Goal: Information Seeking & Learning: Learn about a topic

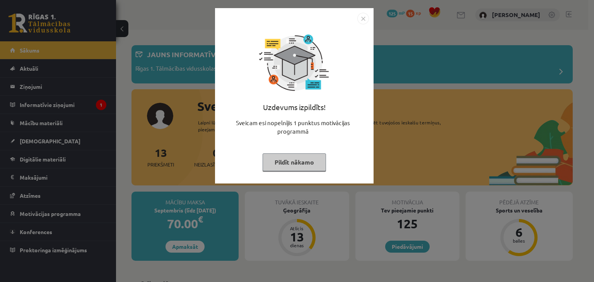
click at [308, 150] on div "Uzdevums izpildīts! Sveicam esi nopelnījis 1 punktus motivācijas programmā Pild…" at bounding box center [294, 101] width 149 height 155
click at [303, 164] on button "Pildīt nākamo" at bounding box center [293, 162] width 63 height 18
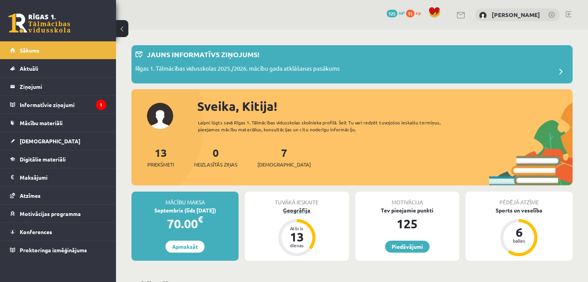
click at [288, 211] on div "Ģeogrāfija" at bounding box center [297, 210] width 104 height 8
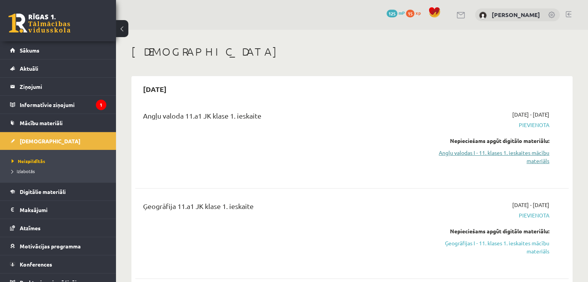
click at [504, 150] on link "Angļu valodas I - 11. klases 1. ieskaites mācību materiāls" at bounding box center [486, 157] width 128 height 16
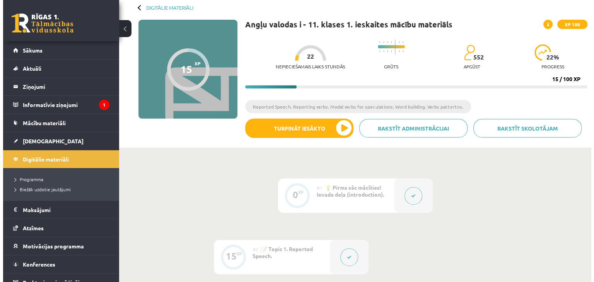
scroll to position [77, 0]
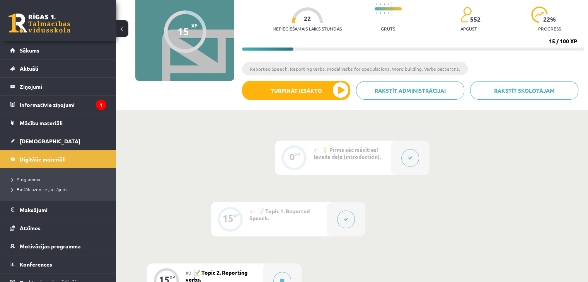
click at [347, 218] on icon at bounding box center [346, 219] width 5 height 5
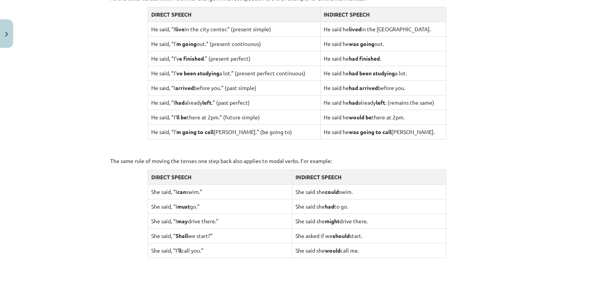
scroll to position [785, 0]
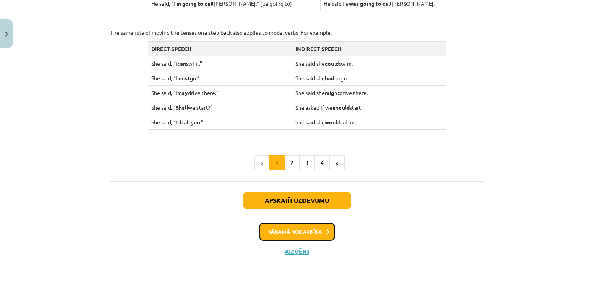
click at [319, 225] on button "Nākamā nodarbība" at bounding box center [297, 232] width 76 height 18
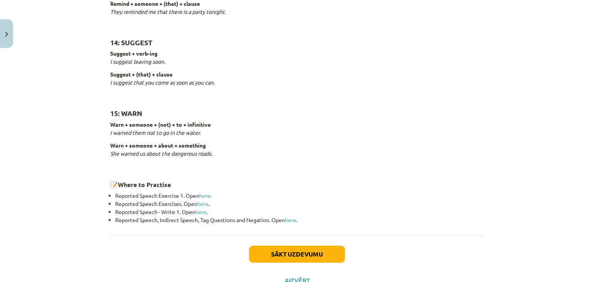
scroll to position [1209, 0]
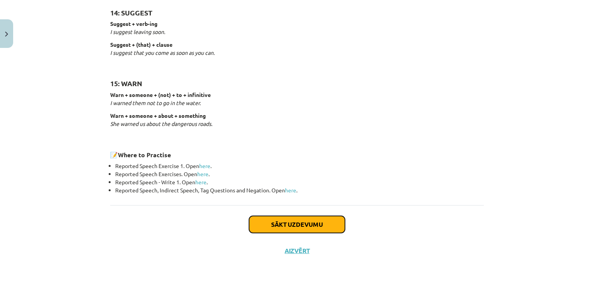
click at [307, 228] on button "Sākt uzdevumu" at bounding box center [297, 224] width 96 height 17
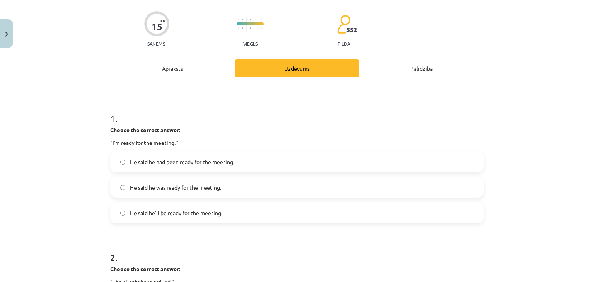
scroll to position [19, 0]
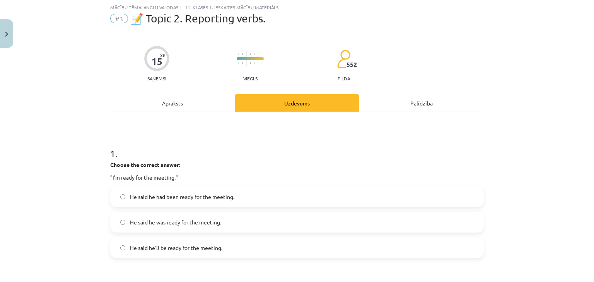
click at [310, 225] on label "He said he was ready for the meeting." at bounding box center [297, 222] width 372 height 19
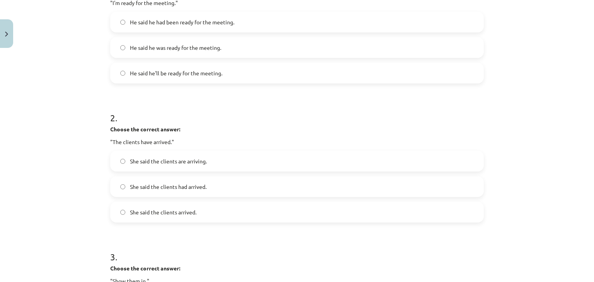
scroll to position [213, 0]
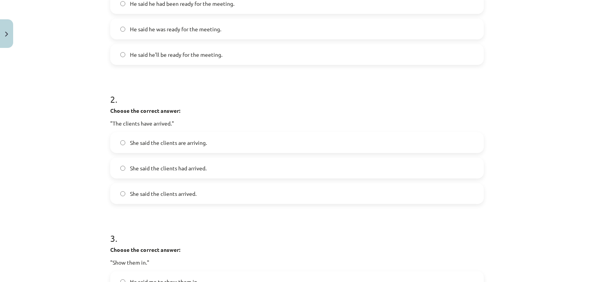
click at [223, 165] on label "She said the clients had arrived." at bounding box center [297, 167] width 372 height 19
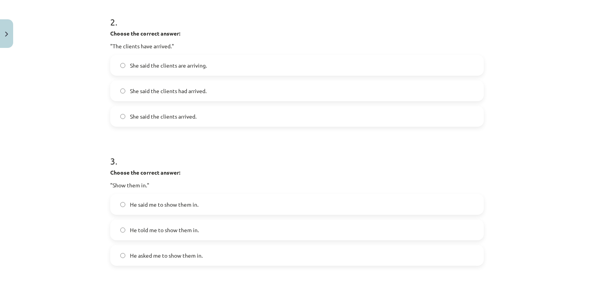
scroll to position [329, 0]
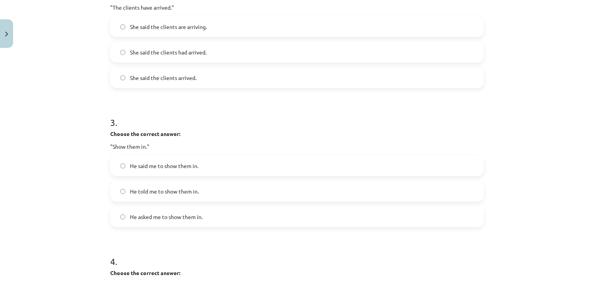
click at [220, 193] on label "He told me to show them in." at bounding box center [297, 191] width 372 height 19
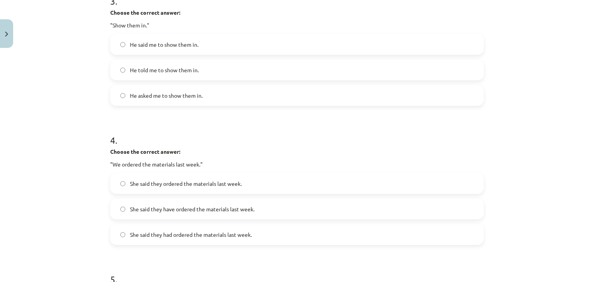
scroll to position [483, 0]
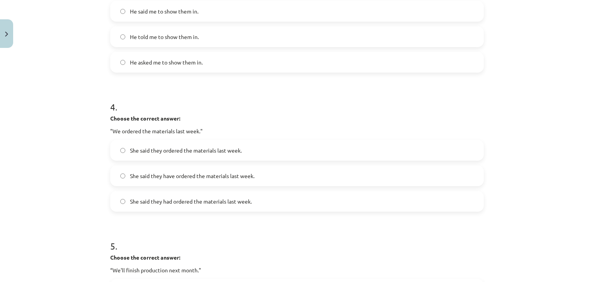
click at [177, 203] on span "She said they had ordered the materials last week." at bounding box center [191, 202] width 122 height 8
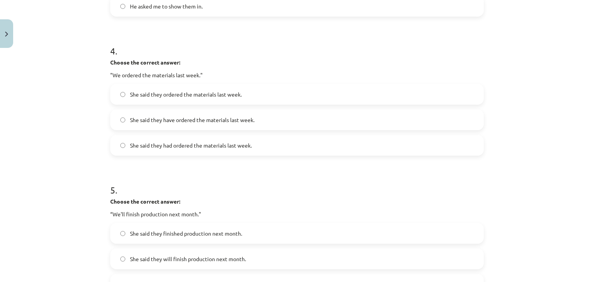
scroll to position [599, 0]
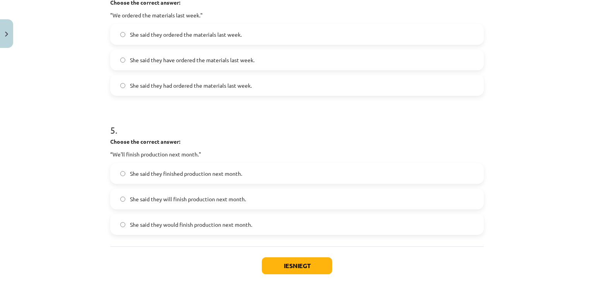
click at [220, 225] on span "She said they would finish production next month." at bounding box center [191, 225] width 122 height 8
click at [286, 262] on button "Iesniegt" at bounding box center [297, 265] width 70 height 17
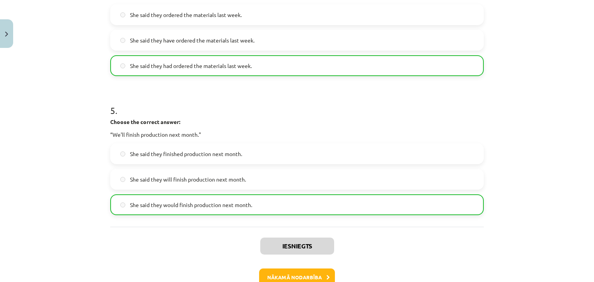
scroll to position [666, 0]
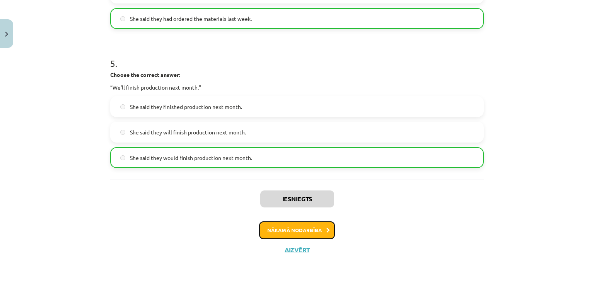
click at [310, 229] on button "Nākamā nodarbība" at bounding box center [297, 230] width 76 height 18
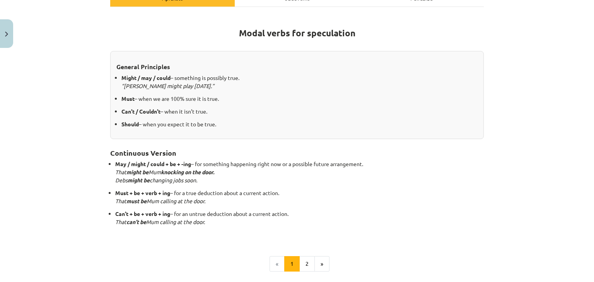
scroll to position [202, 0]
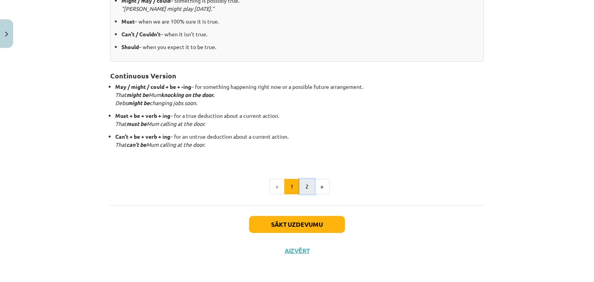
click at [306, 180] on button "2" at bounding box center [306, 186] width 15 height 15
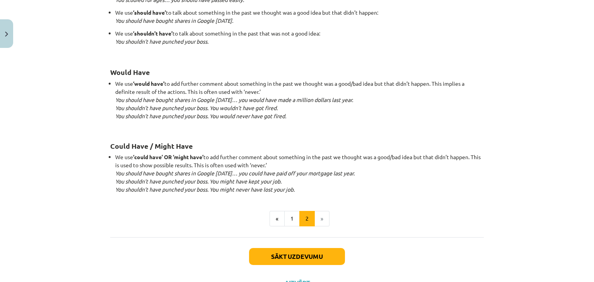
scroll to position [757, 0]
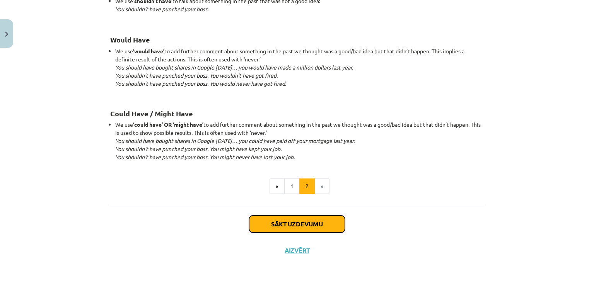
click at [279, 220] on button "Sākt uzdevumu" at bounding box center [297, 224] width 96 height 17
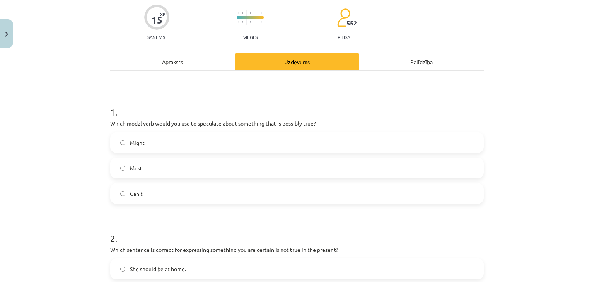
scroll to position [19, 0]
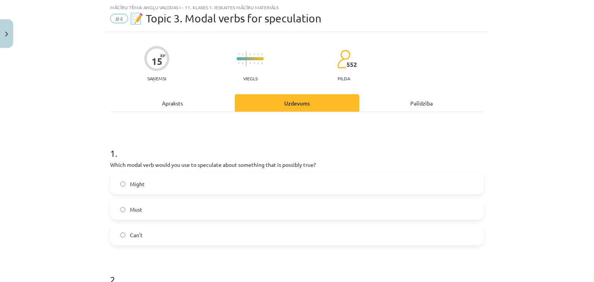
click at [148, 185] on label "Might" at bounding box center [297, 183] width 372 height 19
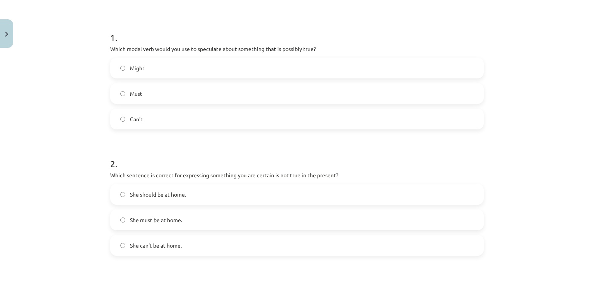
scroll to position [174, 0]
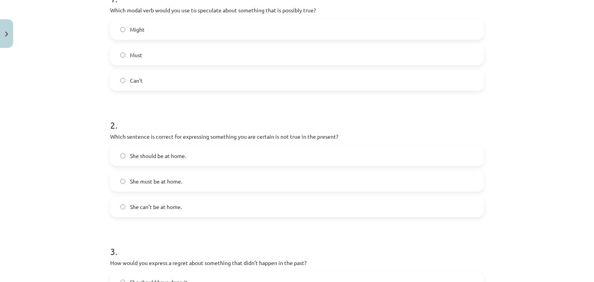
click at [196, 208] on label "She can't be at home." at bounding box center [297, 206] width 372 height 19
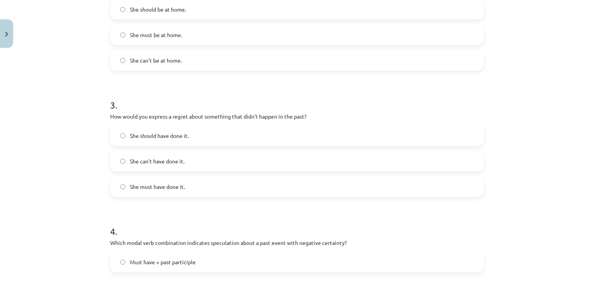
scroll to position [329, 0]
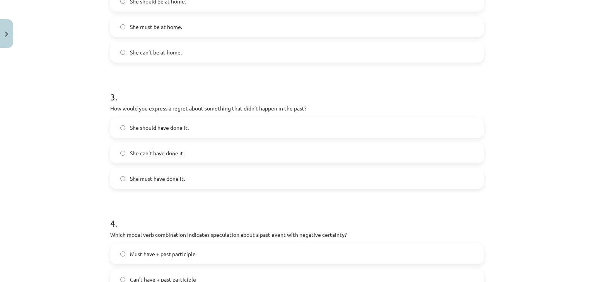
click at [205, 132] on label "She should have done it." at bounding box center [297, 127] width 372 height 19
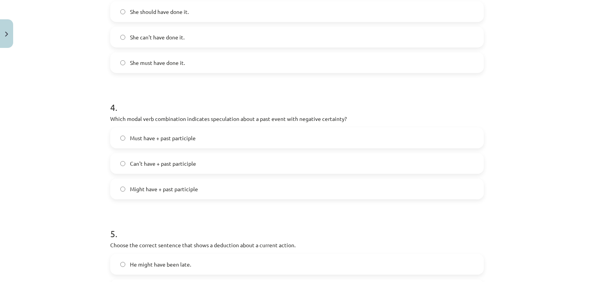
click at [193, 161] on label "Can't have + past participle" at bounding box center [297, 163] width 372 height 19
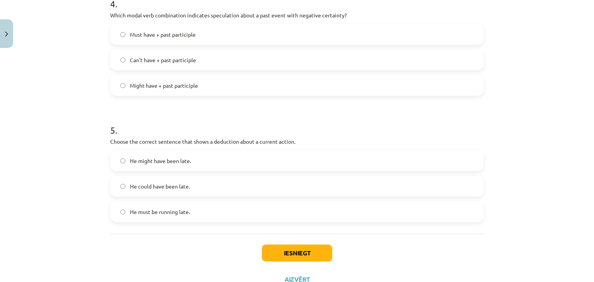
scroll to position [560, 0]
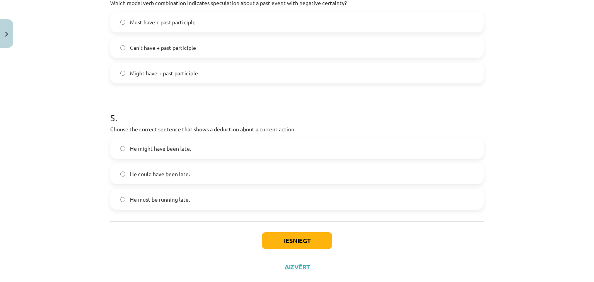
click at [205, 201] on label "He must be running late." at bounding box center [297, 199] width 372 height 19
click at [314, 239] on button "Iesniegt" at bounding box center [297, 240] width 70 height 17
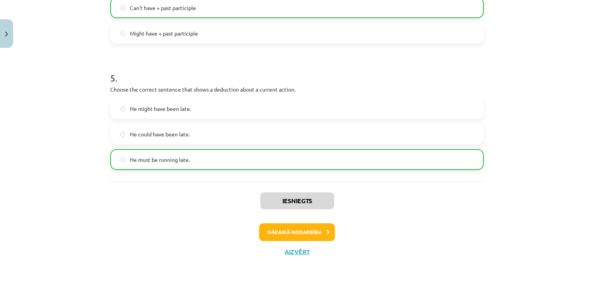
scroll to position [602, 0]
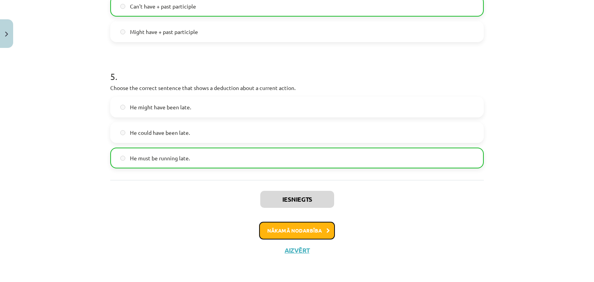
click at [322, 223] on button "Nākamā nodarbība" at bounding box center [297, 231] width 76 height 18
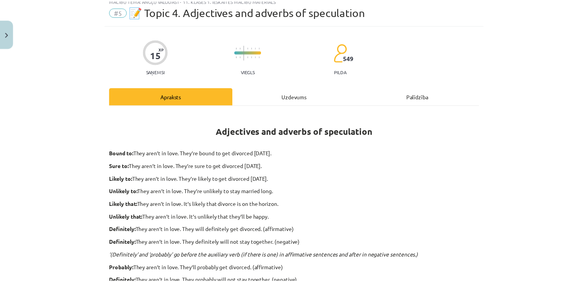
scroll to position [19, 0]
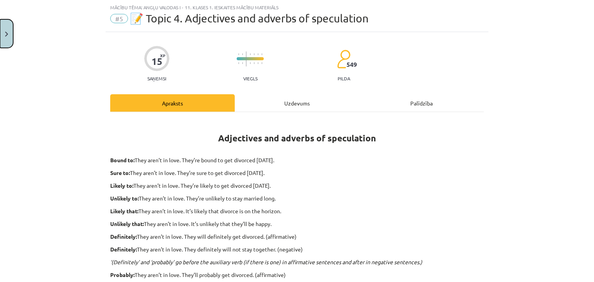
click at [9, 37] on button "Close" at bounding box center [6, 33] width 13 height 29
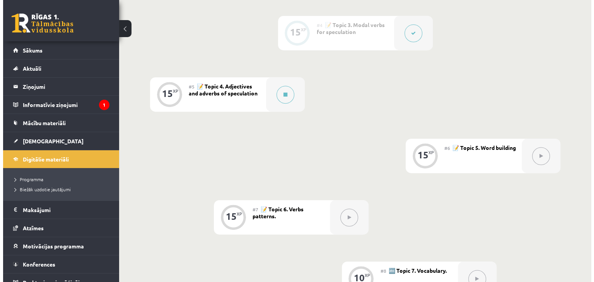
scroll to position [348, 0]
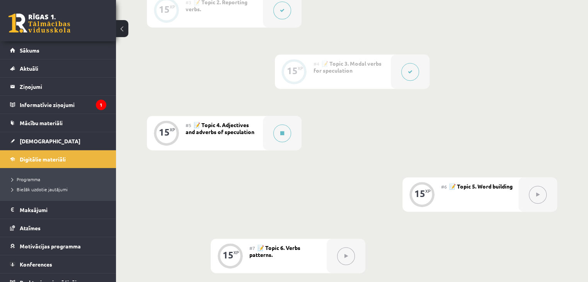
click at [121, 31] on button at bounding box center [122, 28] width 12 height 17
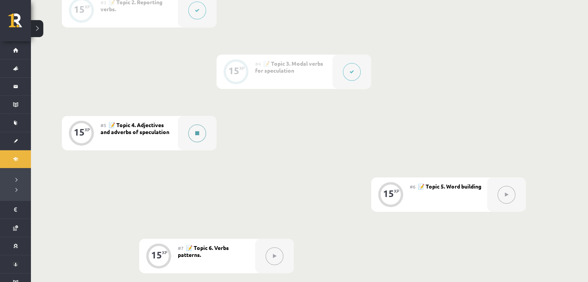
click at [188, 133] on div at bounding box center [197, 133] width 39 height 34
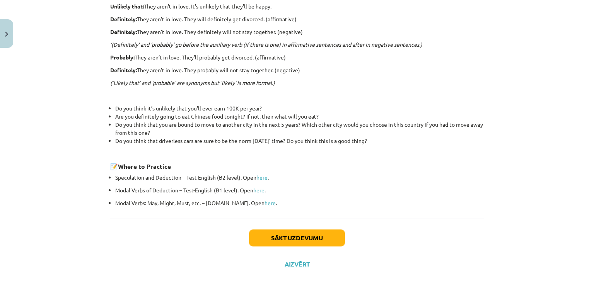
scroll to position [250, 0]
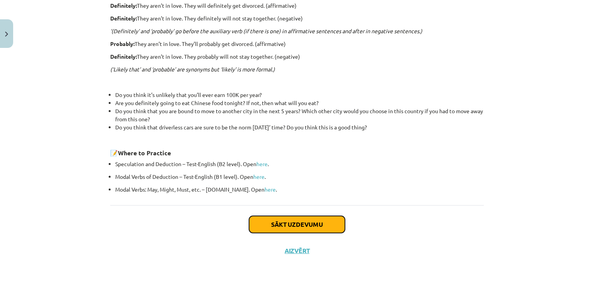
click at [284, 217] on button "Sākt uzdevumu" at bounding box center [297, 224] width 96 height 17
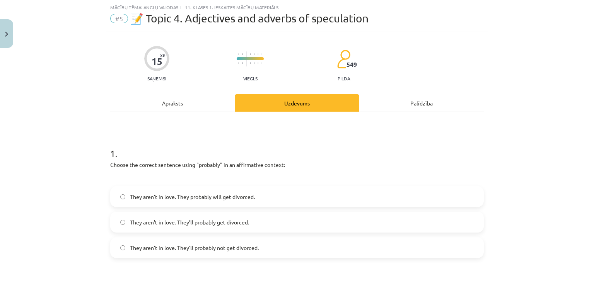
scroll to position [58, 0]
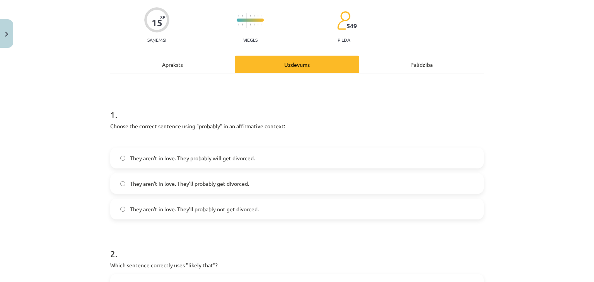
click at [236, 183] on span "They aren’t in love. They’ll probably get divorced." at bounding box center [189, 184] width 119 height 8
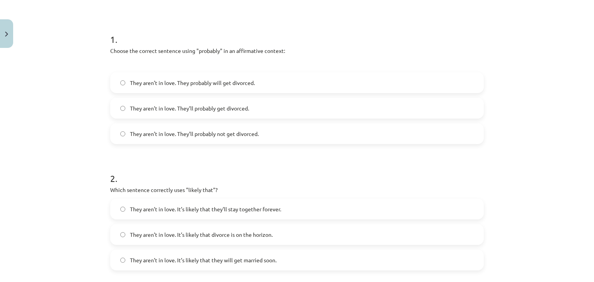
scroll to position [174, 0]
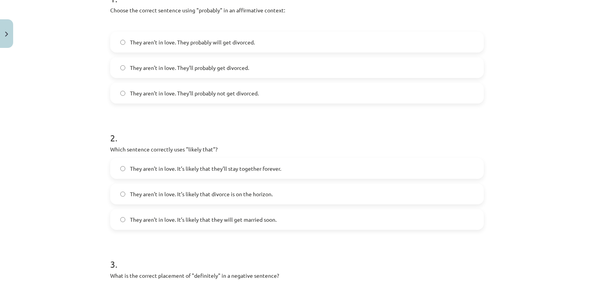
click at [236, 193] on span "They aren’t in love. It’s likely that divorce is on the horizon." at bounding box center [201, 194] width 143 height 8
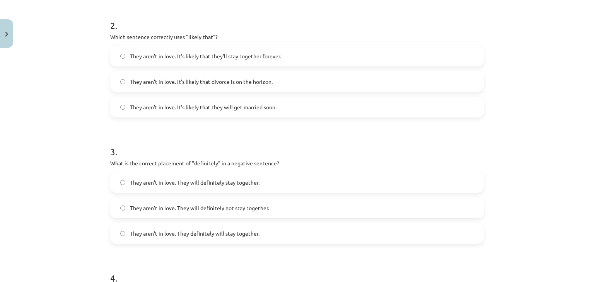
scroll to position [290, 0]
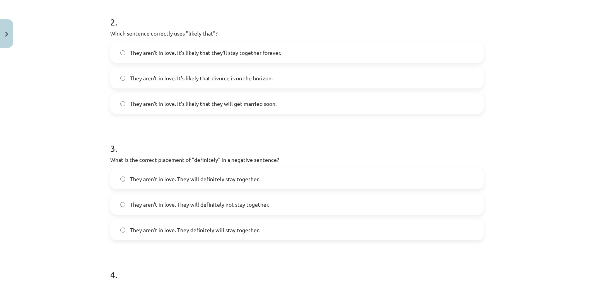
click at [237, 206] on span "They aren’t in love. They will definitely not stay together." at bounding box center [199, 205] width 139 height 8
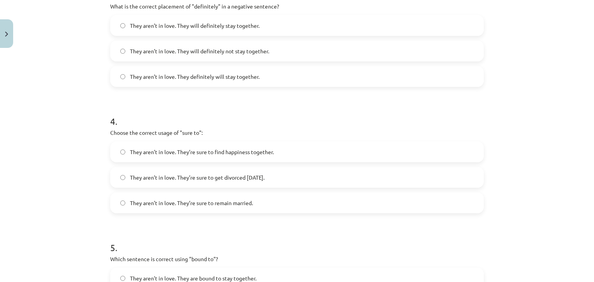
scroll to position [444, 0]
click at [246, 179] on span "They aren’t in love. They’re sure to get divorced within six months." at bounding box center [197, 176] width 135 height 8
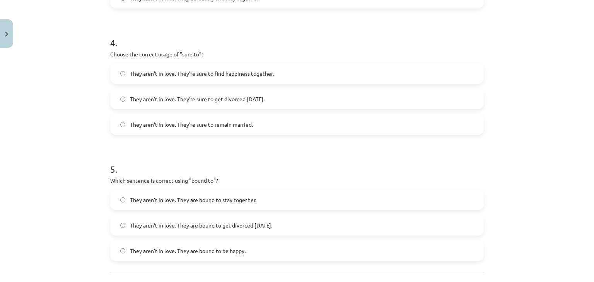
scroll to position [560, 0]
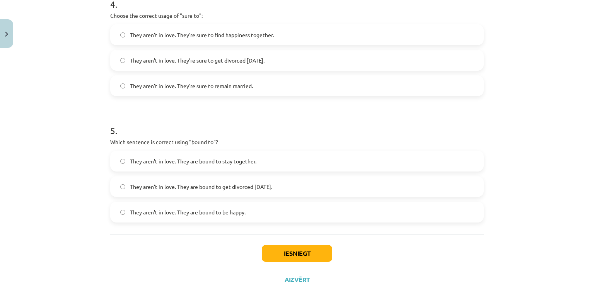
click at [244, 193] on label "They aren’t in love. They are bound to get divorced within six months." at bounding box center [297, 186] width 372 height 19
click at [284, 248] on button "Iesniegt" at bounding box center [297, 253] width 70 height 17
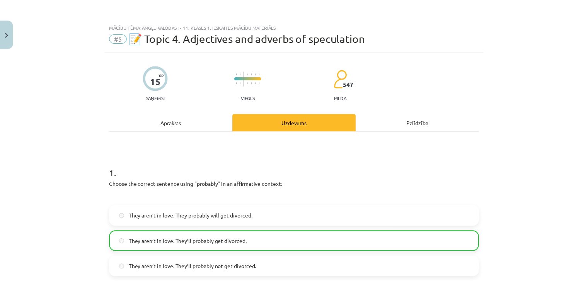
scroll to position [0, 0]
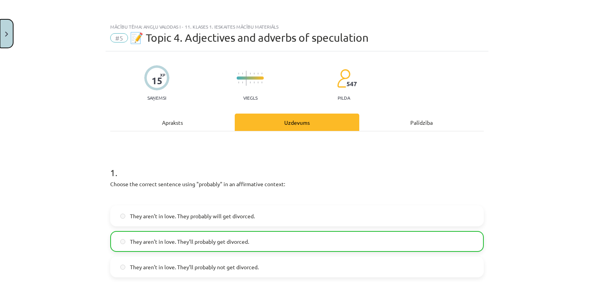
click at [5, 32] on img "Close" at bounding box center [6, 34] width 3 height 5
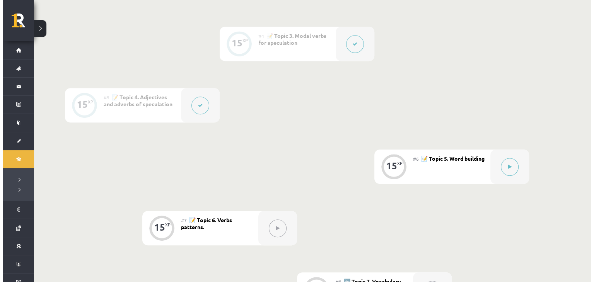
scroll to position [425, 0]
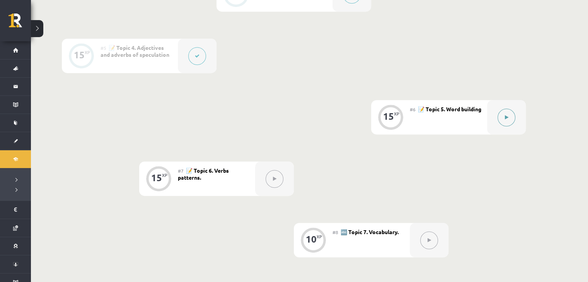
click at [516, 116] on div at bounding box center [506, 117] width 39 height 34
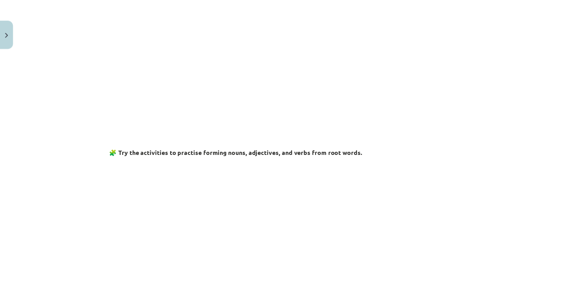
scroll to position [232, 0]
click at [11, 25] on button "Close" at bounding box center [6, 33] width 13 height 29
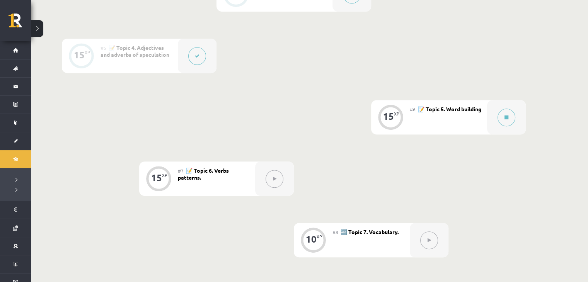
click at [37, 32] on button at bounding box center [37, 28] width 12 height 17
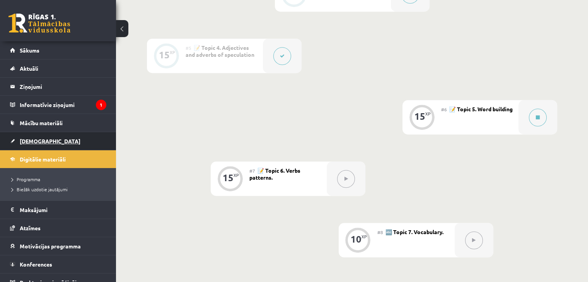
click at [41, 136] on link "[DEMOGRAPHIC_DATA]" at bounding box center [58, 141] width 96 height 18
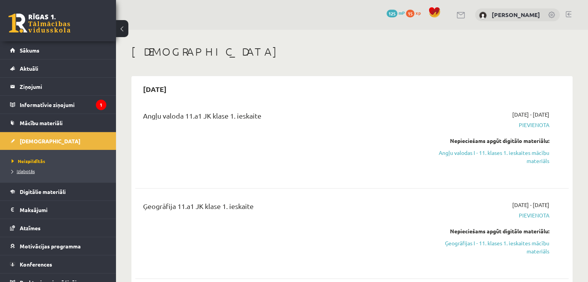
click at [29, 169] on span "Izlabotās" at bounding box center [23, 171] width 23 height 6
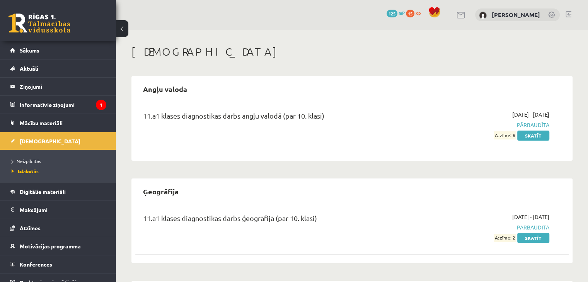
scroll to position [99, 0]
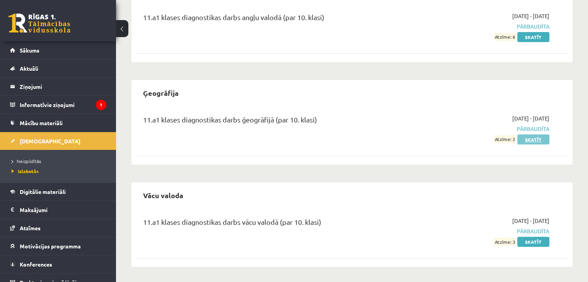
click at [523, 141] on link "Skatīt" at bounding box center [533, 140] width 32 height 10
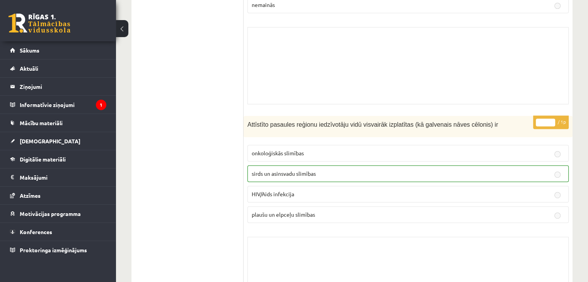
scroll to position [6219, 0]
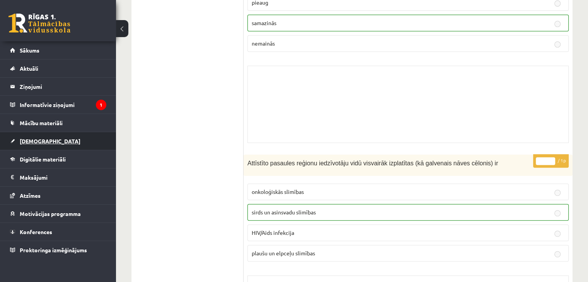
click at [34, 139] on span "[DEMOGRAPHIC_DATA]" at bounding box center [50, 141] width 61 height 7
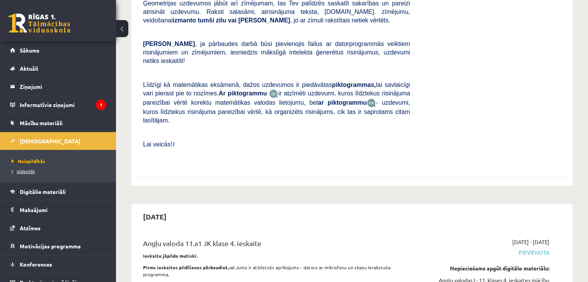
click at [29, 169] on span "Izlabotās" at bounding box center [23, 171] width 23 height 6
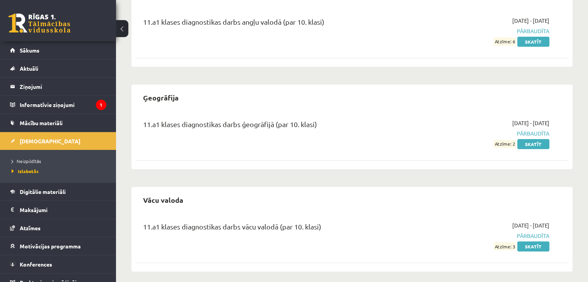
scroll to position [99, 0]
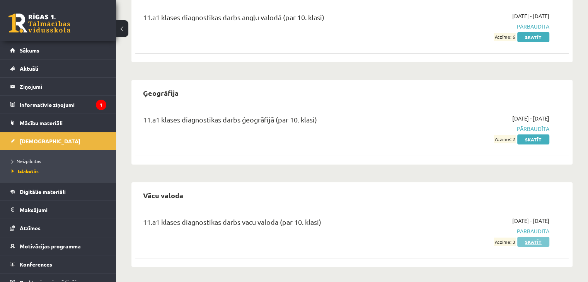
click at [536, 243] on link "Skatīt" at bounding box center [533, 242] width 32 height 10
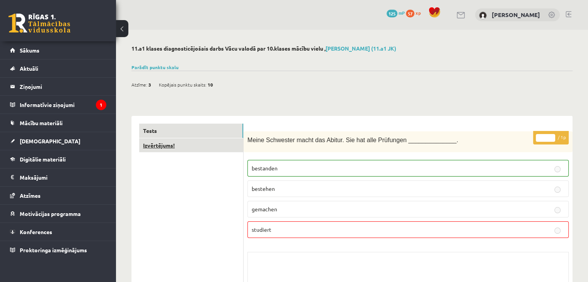
click at [231, 141] on link "Izvērtējums!" at bounding box center [191, 145] width 104 height 14
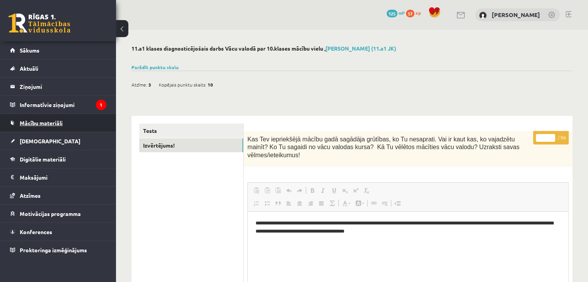
click at [37, 124] on span "Mācību materiāli" at bounding box center [41, 122] width 43 height 7
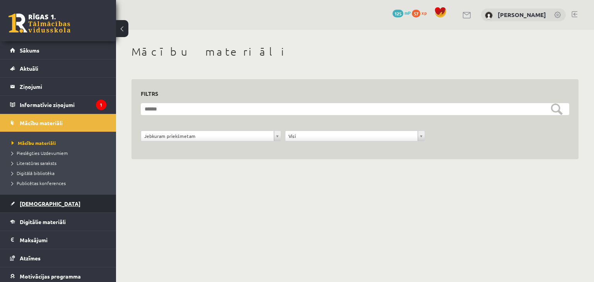
click at [41, 202] on span "[DEMOGRAPHIC_DATA]" at bounding box center [50, 203] width 61 height 7
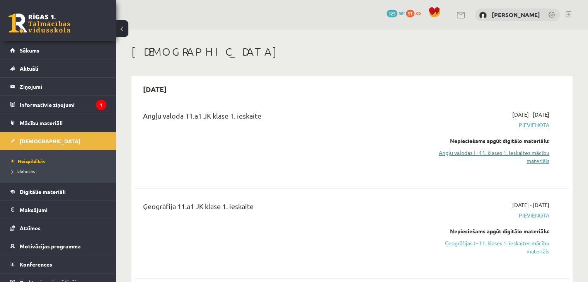
click at [519, 150] on link "Angļu valodas I - 11. klases 1. ieskaites mācību materiāls" at bounding box center [486, 157] width 128 height 16
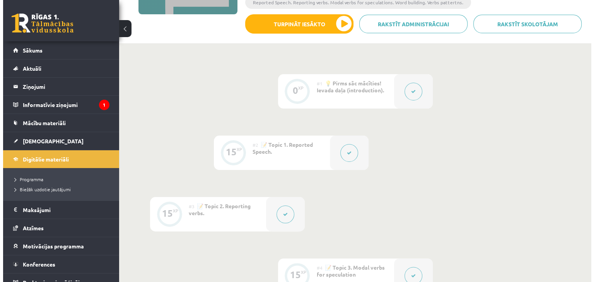
scroll to position [155, 0]
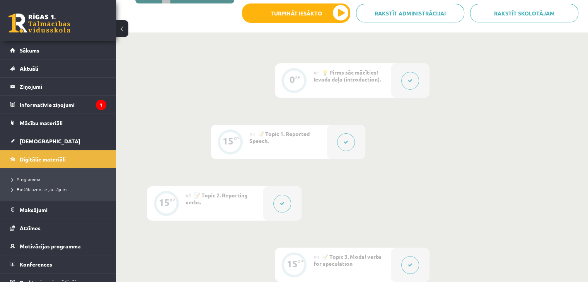
click at [407, 85] on button at bounding box center [410, 81] width 18 height 18
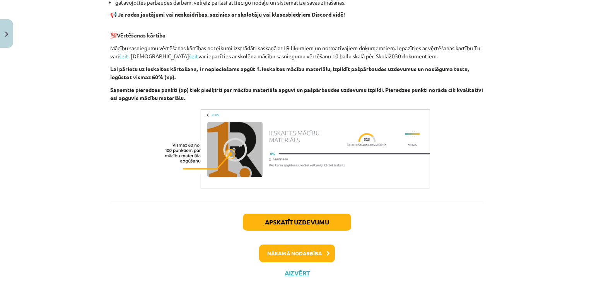
scroll to position [555, 0]
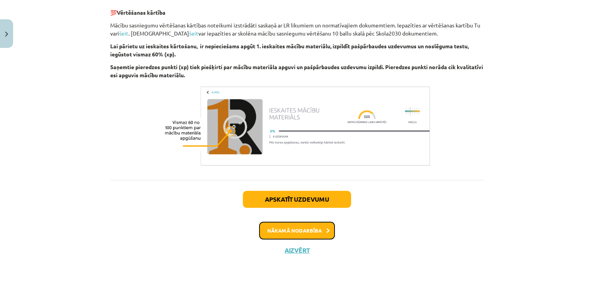
click at [316, 229] on button "Nākamā nodarbība" at bounding box center [297, 231] width 76 height 18
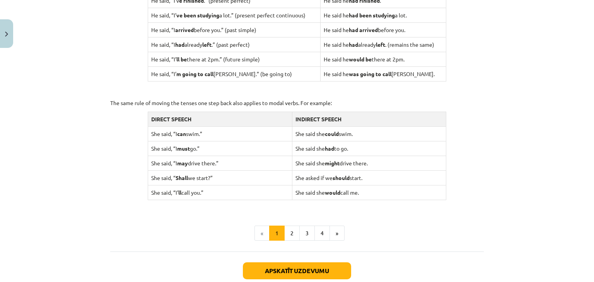
scroll to position [754, 0]
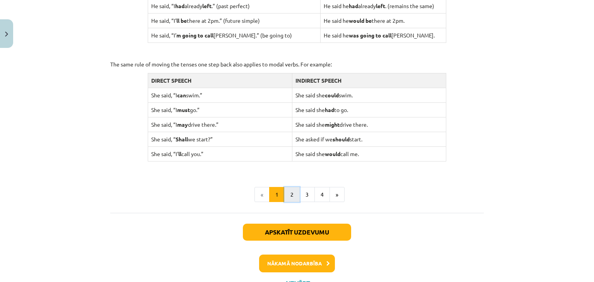
click at [292, 195] on button "2" at bounding box center [291, 194] width 15 height 15
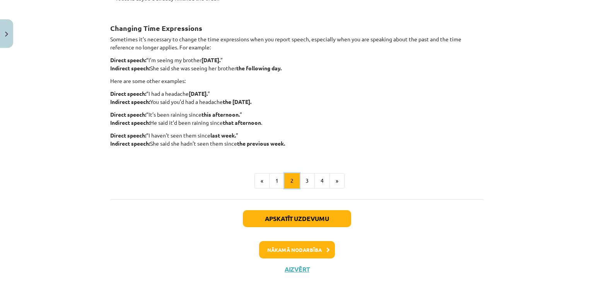
scroll to position [215, 0]
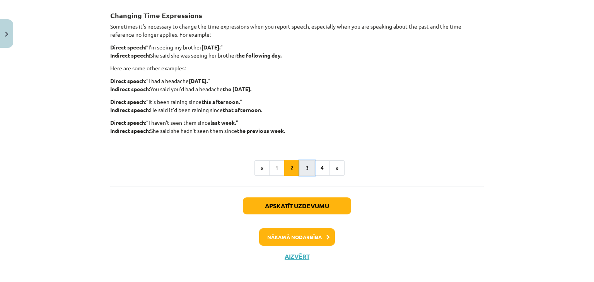
click at [302, 166] on button "3" at bounding box center [306, 167] width 15 height 15
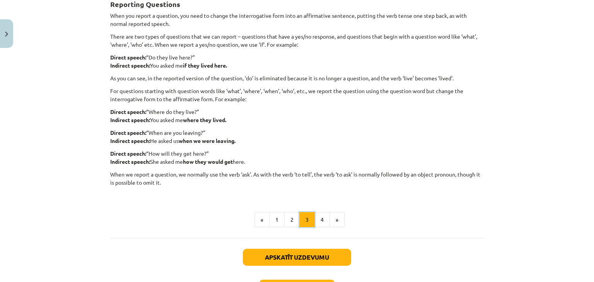
scroll to position [177, 0]
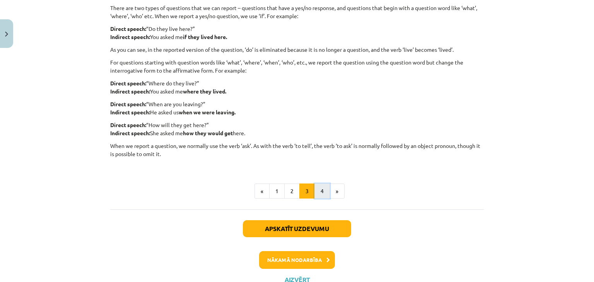
click at [314, 188] on button "4" at bounding box center [321, 191] width 15 height 15
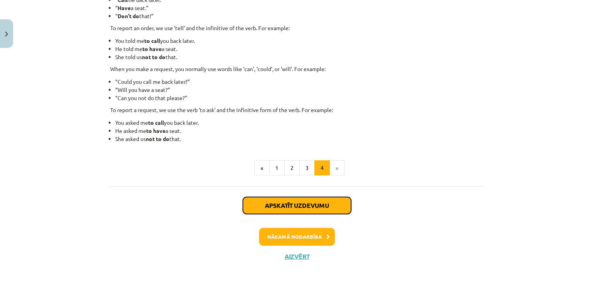
click at [282, 205] on button "Apskatīt uzdevumu" at bounding box center [297, 205] width 108 height 17
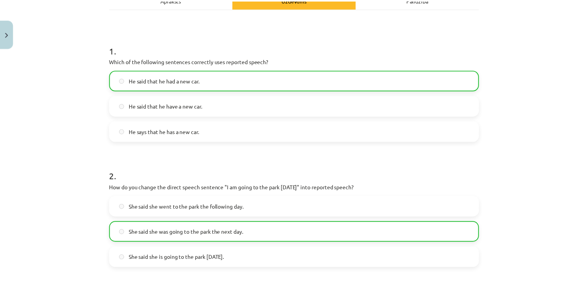
scroll to position [135, 0]
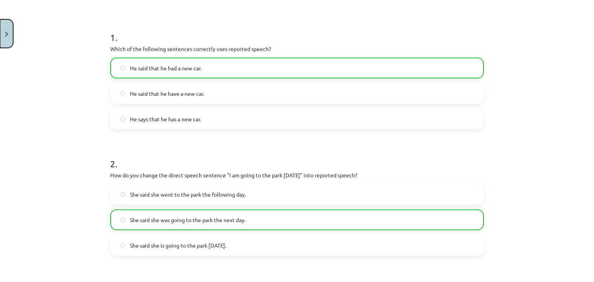
click at [7, 27] on button "Close" at bounding box center [6, 33] width 13 height 29
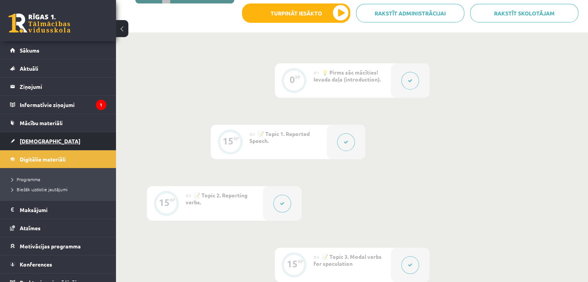
click at [32, 140] on span "[DEMOGRAPHIC_DATA]" at bounding box center [50, 141] width 61 height 7
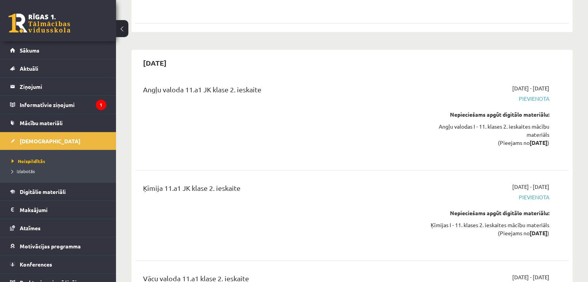
scroll to position [2628, 0]
